Goal: Navigation & Orientation: Find specific page/section

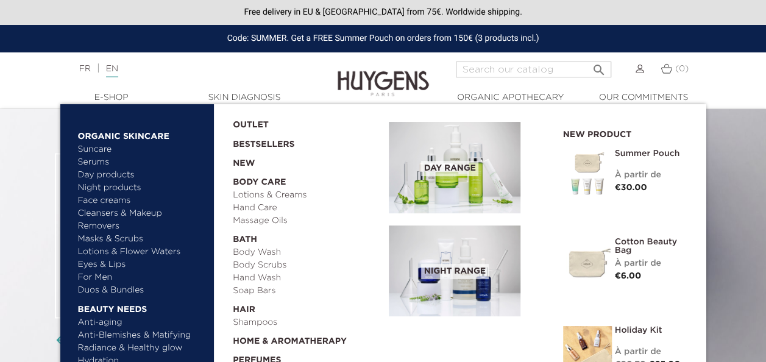
click at [105, 135] on link "  Organic Skincare" at bounding box center [141, 134] width 127 height 20
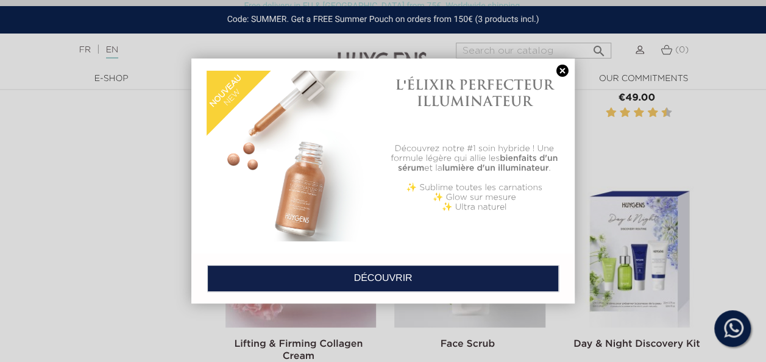
scroll to position [959, 0]
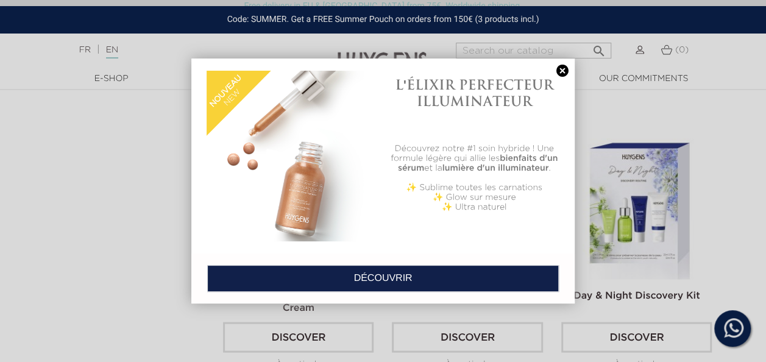
click at [560, 71] on link at bounding box center [562, 71] width 17 height 13
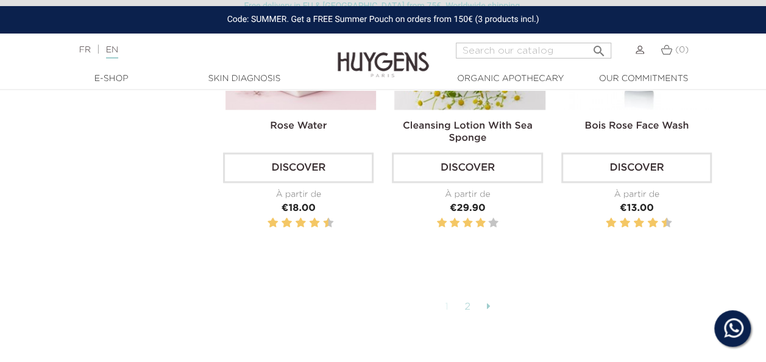
scroll to position [3087, 0]
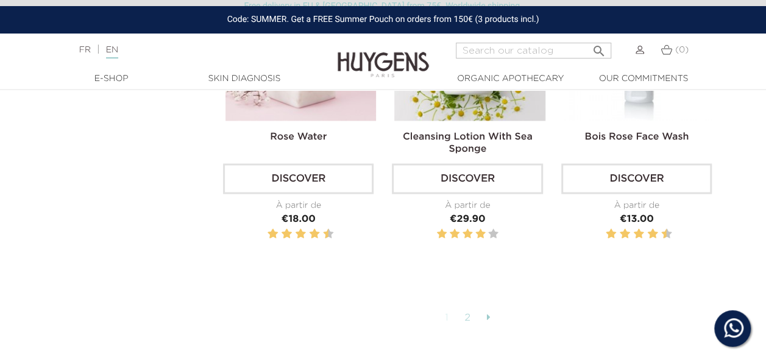
click at [488, 312] on icon at bounding box center [489, 317] width 4 height 10
click at [487, 312] on icon at bounding box center [489, 317] width 4 height 10
